Goal: Register for event/course

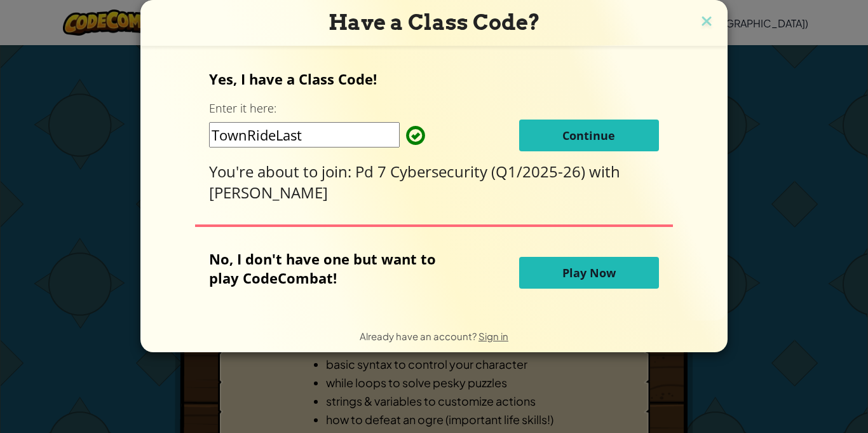
click at [775, 192] on div "Have a Class Code? Yes, I have a Class Code! Enter it here: TownRideLast Contin…" at bounding box center [434, 216] width 868 height 433
click at [579, 137] on span "Continue" at bounding box center [588, 135] width 53 height 15
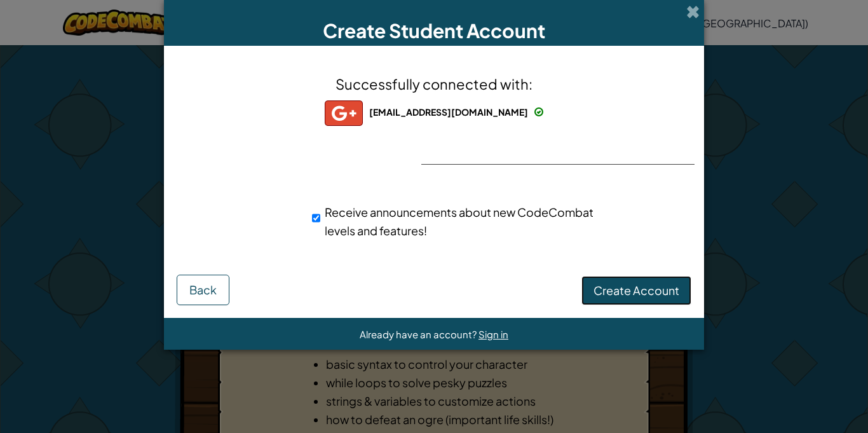
click at [618, 285] on span "Create Account" at bounding box center [636, 290] width 86 height 15
click at [315, 218] on input "Receive announcements about new CodeCombat levels and features!" at bounding box center [316, 217] width 8 height 25
checkbox input "false"
click at [639, 289] on button "Create Account" at bounding box center [636, 290] width 110 height 29
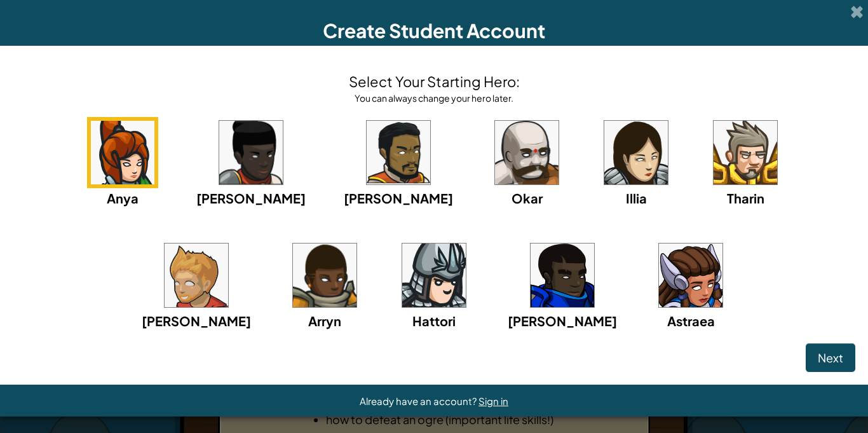
click at [495, 146] on img at bounding box center [527, 153] width 64 height 64
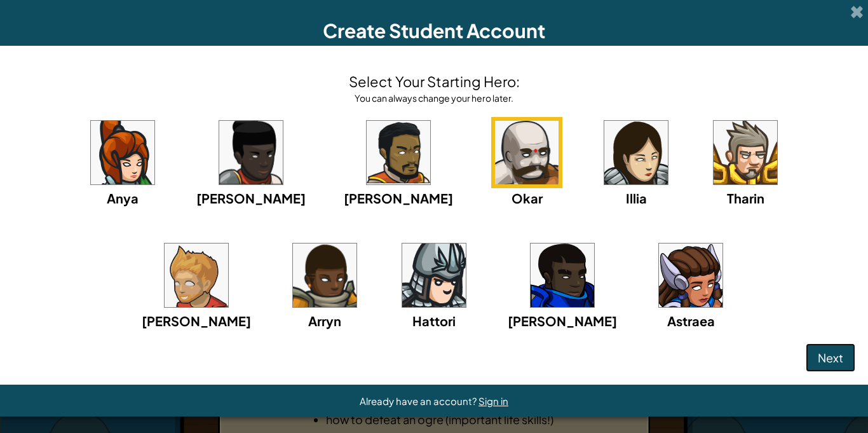
click at [823, 352] on span "Next" at bounding box center [829, 357] width 25 height 15
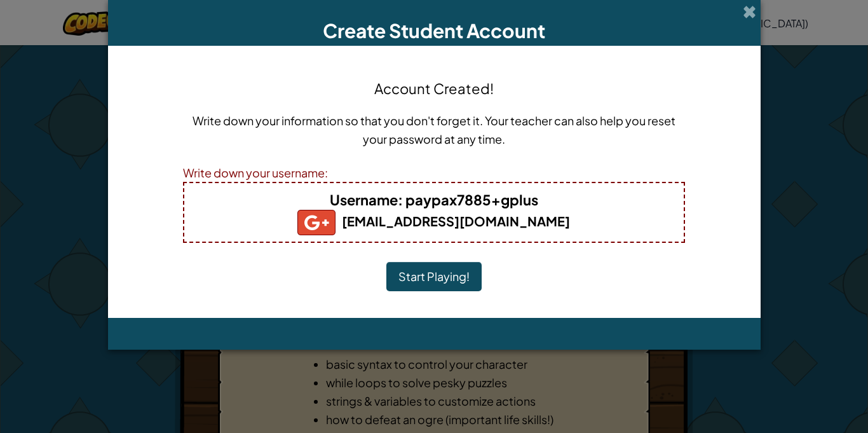
click at [447, 274] on button "Start Playing!" at bounding box center [433, 276] width 95 height 29
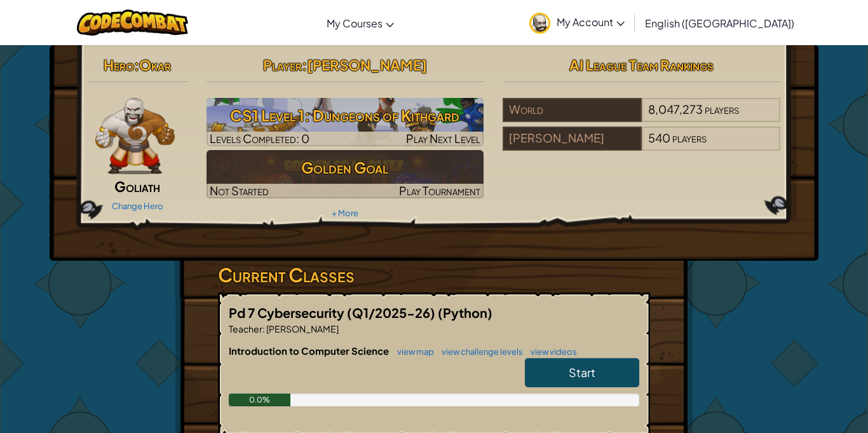
click at [393, 70] on span "[PERSON_NAME]" at bounding box center [367, 65] width 120 height 18
click at [407, 64] on span "[PERSON_NAME]" at bounding box center [367, 65] width 120 height 18
